Goal: Information Seeking & Learning: Learn about a topic

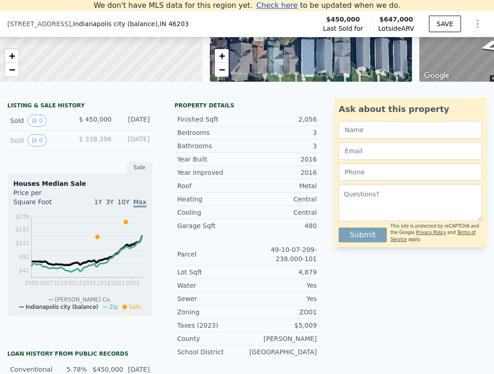
scroll to position [112, 0]
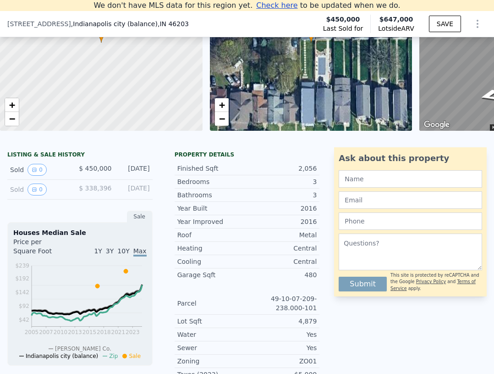
click at [20, 195] on div "Sold 0" at bounding box center [40, 189] width 61 height 12
click at [32, 192] on icon "View historical data" at bounding box center [34, 189] width 5 height 5
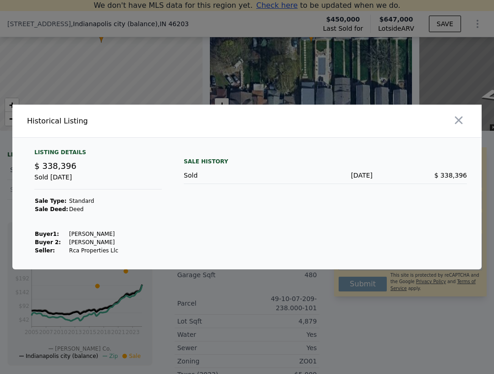
click at [142, 72] on div at bounding box center [247, 187] width 494 height 374
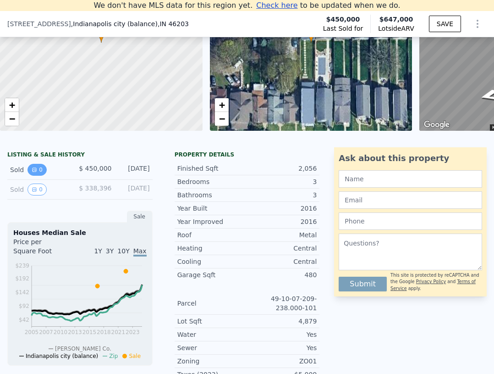
click at [40, 176] on button "0" at bounding box center [36, 170] width 19 height 12
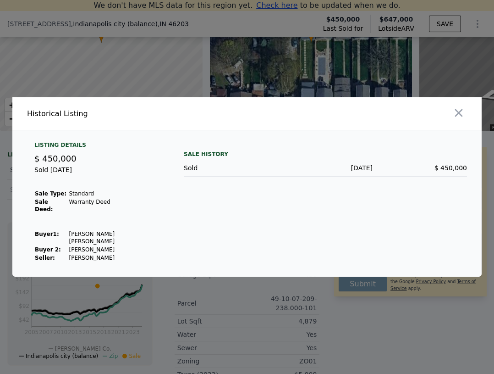
click at [96, 84] on div at bounding box center [247, 187] width 494 height 374
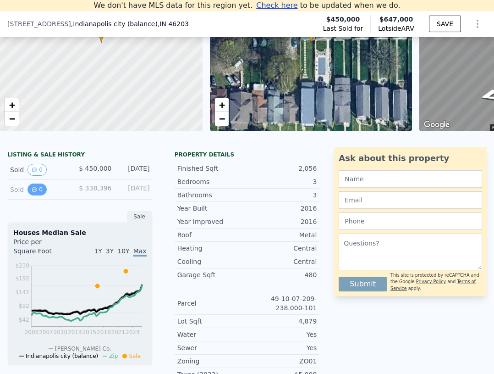
click at [37, 193] on button "0" at bounding box center [36, 189] width 19 height 12
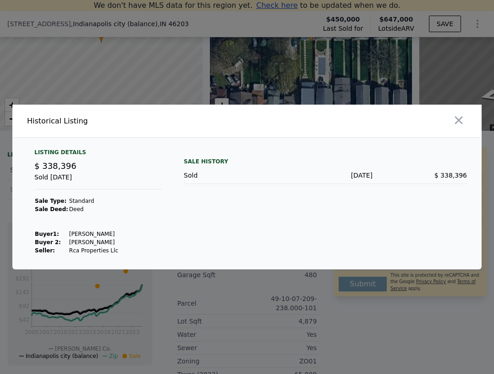
click at [69, 249] on td "Rca Properties Llc" at bounding box center [94, 250] width 50 height 8
drag, startPoint x: 67, startPoint y: 249, endPoint x: 95, endPoint y: 253, distance: 28.3
click at [95, 253] on td "Rca Properties Llc" at bounding box center [94, 250] width 50 height 8
click at [230, 73] on div at bounding box center [247, 187] width 494 height 374
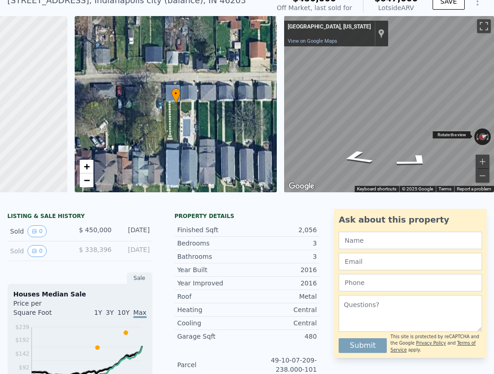
scroll to position [0, 146]
click at [234, 116] on div "• + − • + − ← Move left → Move right ↑ Move up ↓ Move down + Zoom in - Zoom out…" at bounding box center [247, 104] width 494 height 176
click at [494, 120] on html "Search an address or region Solutions Company Open main menu Log In Free Accoun…" at bounding box center [247, 187] width 494 height 374
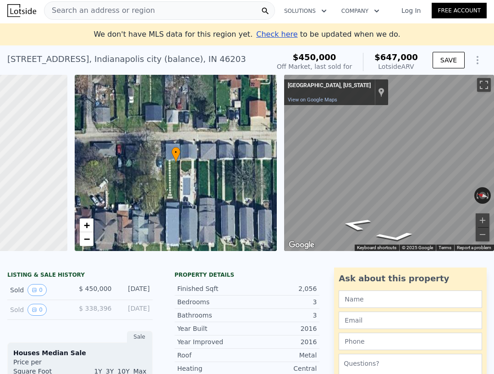
scroll to position [0, 0]
